Goal: Task Accomplishment & Management: Manage account settings

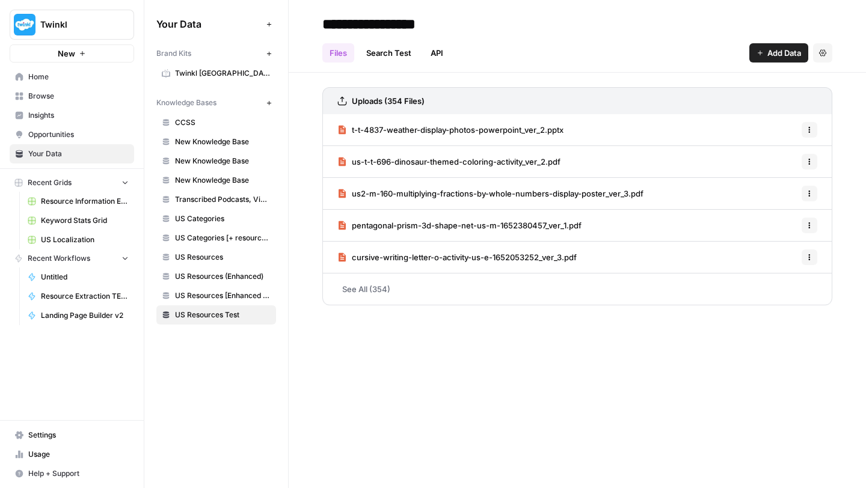
click at [44, 438] on span "Settings" at bounding box center [78, 435] width 100 height 11
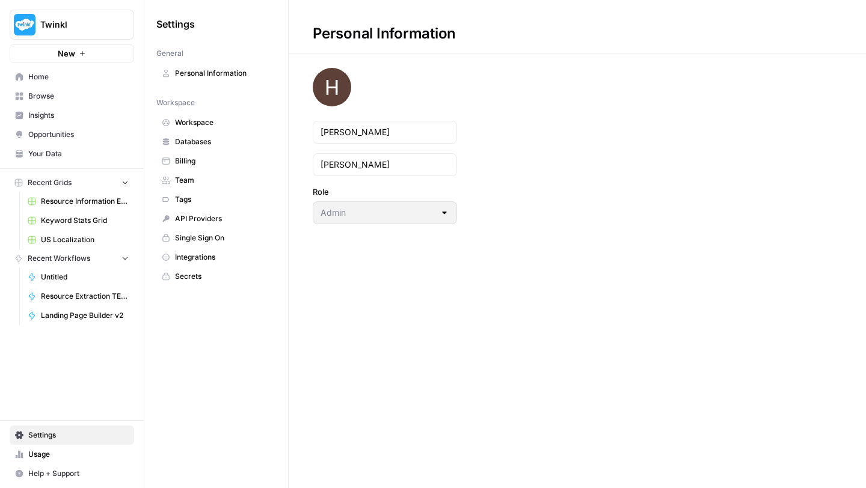
click at [190, 179] on span "Team" at bounding box center [223, 180] width 96 height 11
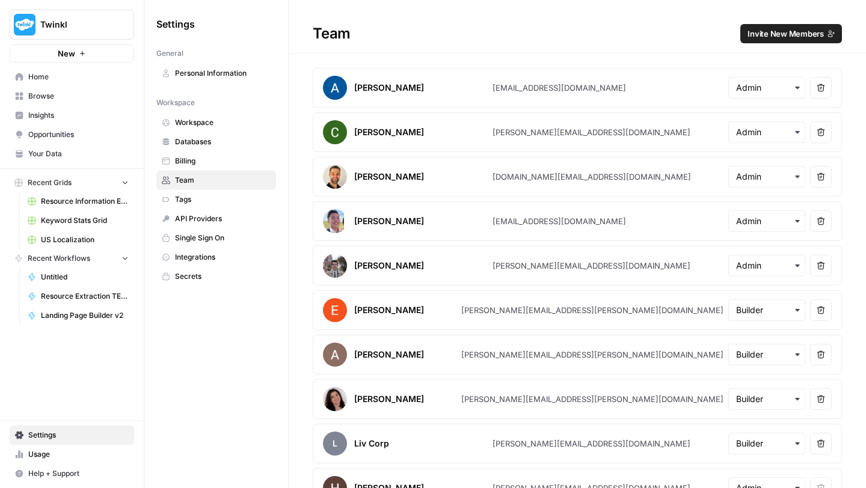
click at [784, 37] on span "Invite New Members" at bounding box center [785, 34] width 76 height 12
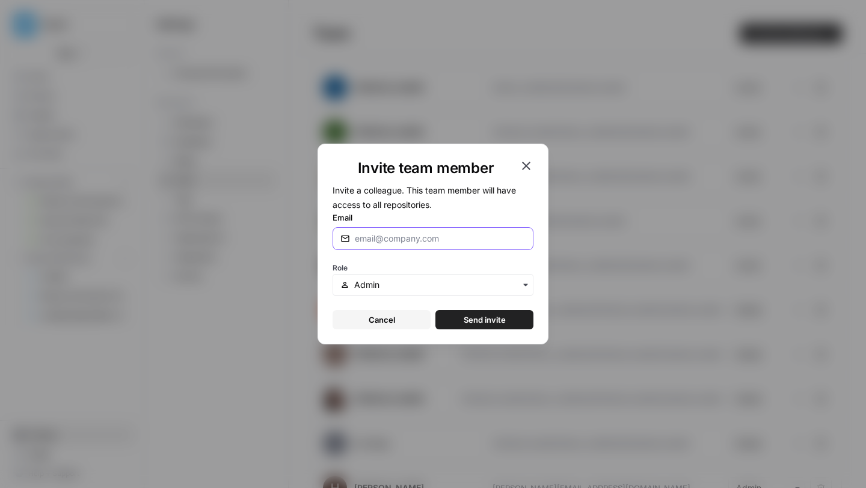
click at [430, 235] on input "Email" at bounding box center [440, 239] width 171 height 12
paste input "[PERSON_NAME][EMAIL_ADDRESS][PERSON_NAME][DOMAIN_NAME]"
type input "[PERSON_NAME][EMAIL_ADDRESS][PERSON_NAME][DOMAIN_NAME]"
click at [491, 210] on form "Invite a colleague. This team member will have access to all repositories. Emai…" at bounding box center [433, 256] width 201 height 147
click at [405, 284] on input "text" at bounding box center [439, 285] width 171 height 12
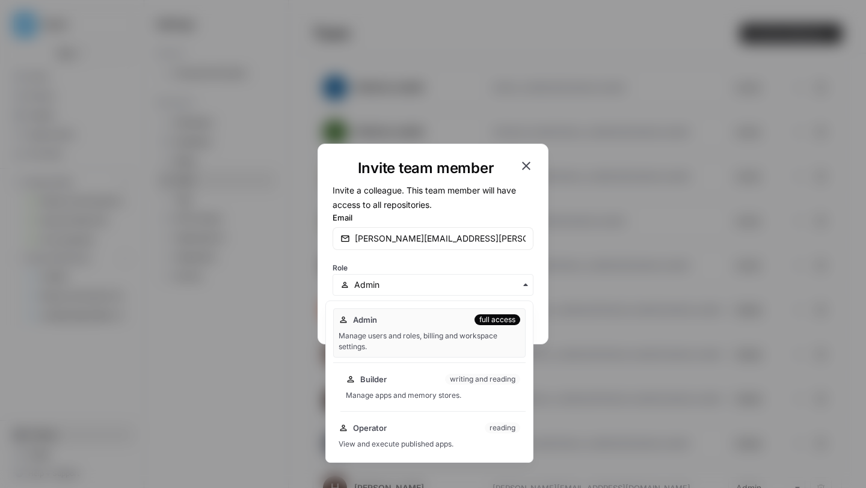
click at [389, 387] on div "Builder writing and reading Manage apps and memory stores." at bounding box center [432, 387] width 185 height 38
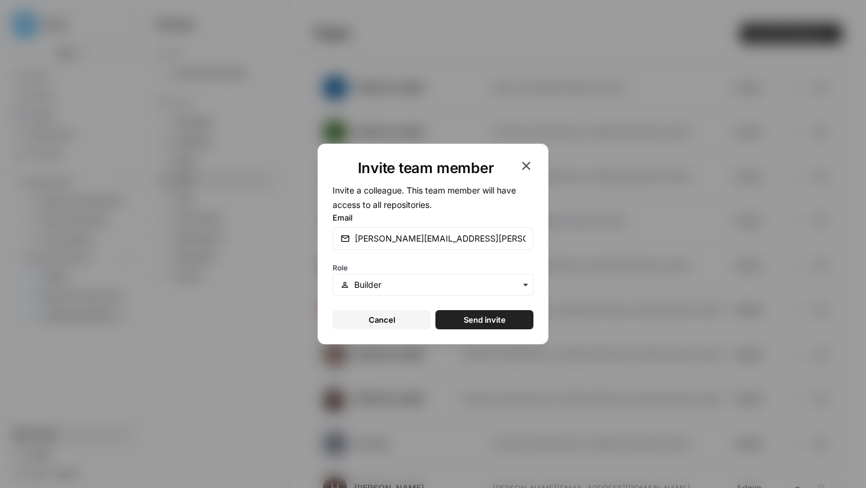
click at [468, 319] on span "Send invite" at bounding box center [485, 320] width 42 height 12
